Goal: Task Accomplishment & Management: Manage account settings

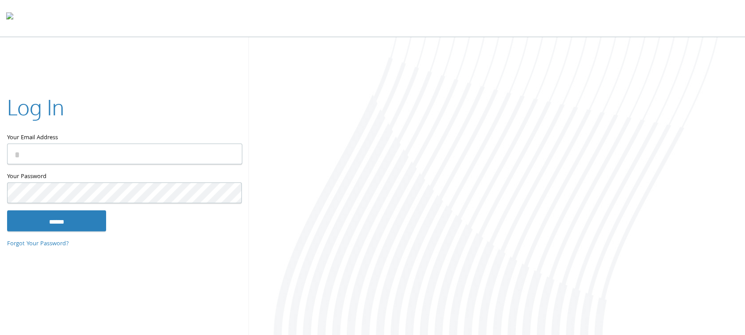
type input "**********"
click at [58, 218] on input "******" at bounding box center [56, 220] width 99 height 21
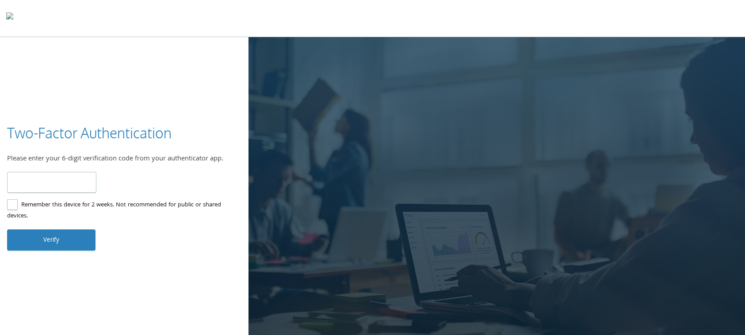
type input "******"
